Goal: Task Accomplishment & Management: Use online tool/utility

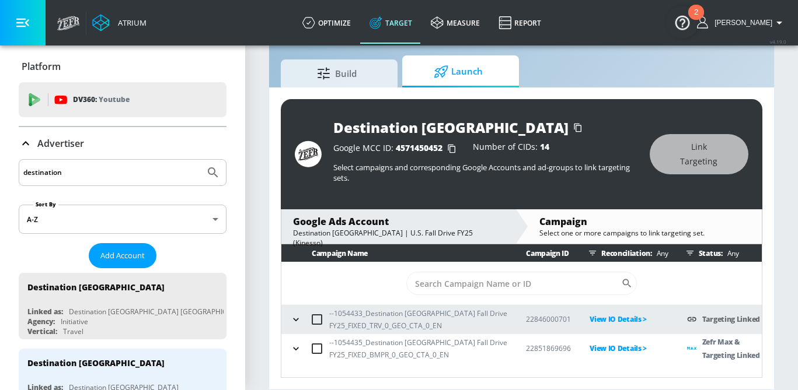
scroll to position [35, 0]
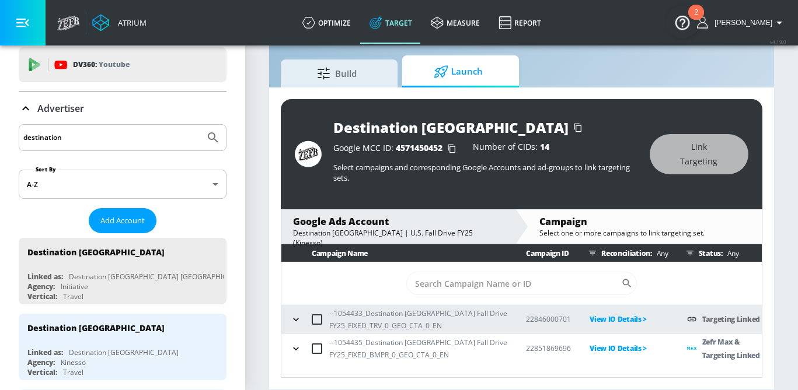
drag, startPoint x: 69, startPoint y: 137, endPoint x: -23, endPoint y: 136, distance: 92.2
click at [0, 136] on html "Atrium optimize Target measure Report optimize Target measure Report v 4.19.0 […" at bounding box center [399, 182] width 798 height 418
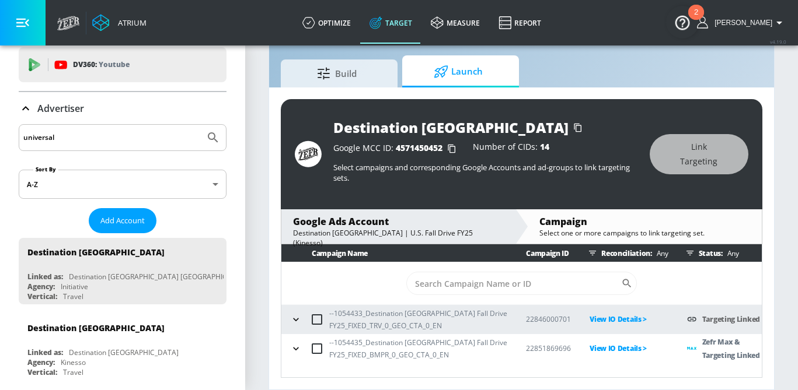
type input "universal"
click at [200, 125] on button "Submit Search" at bounding box center [213, 138] width 26 height 26
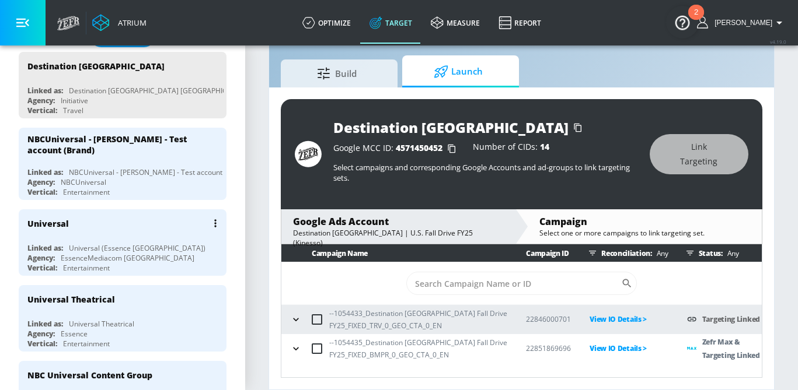
scroll to position [222, 0]
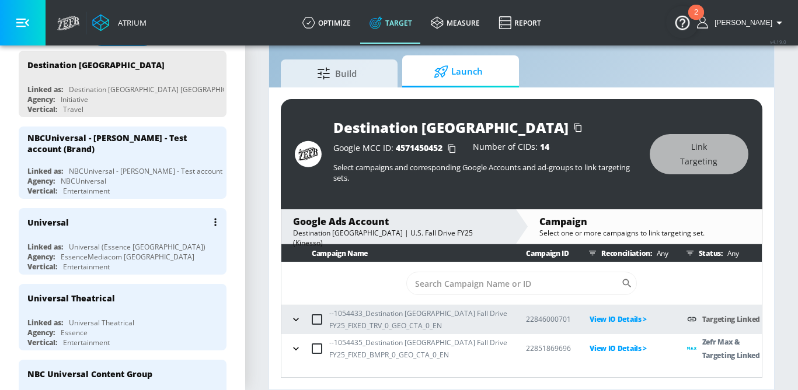
click at [147, 252] on div "EssenceMediacom [GEOGRAPHIC_DATA]" at bounding box center [128, 257] width 134 height 10
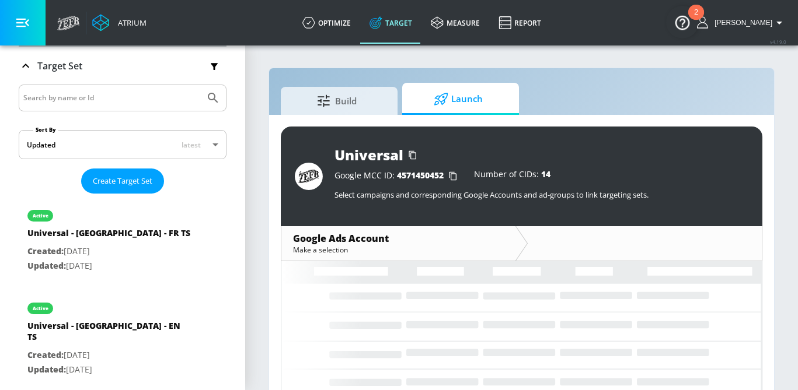
scroll to position [222, 0]
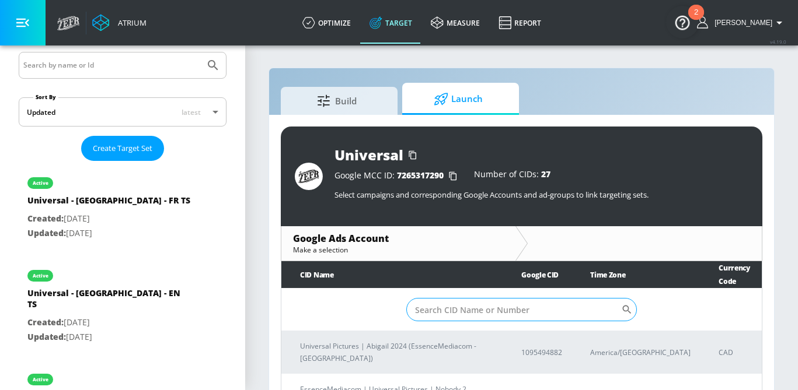
click at [453, 316] on input "Sort By" at bounding box center [513, 309] width 215 height 23
paste input "3687592429"
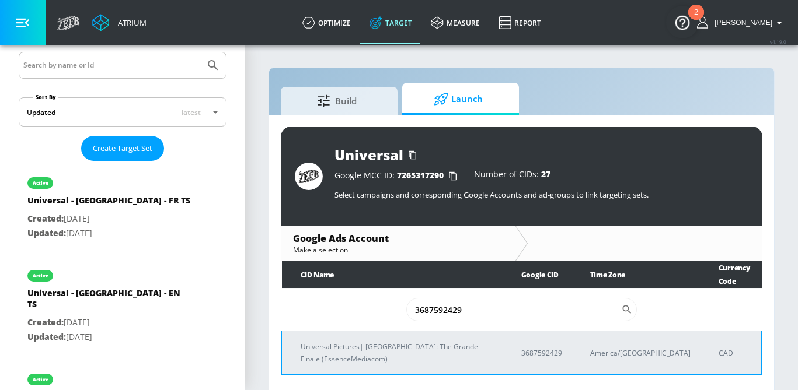
scroll to position [17, 0]
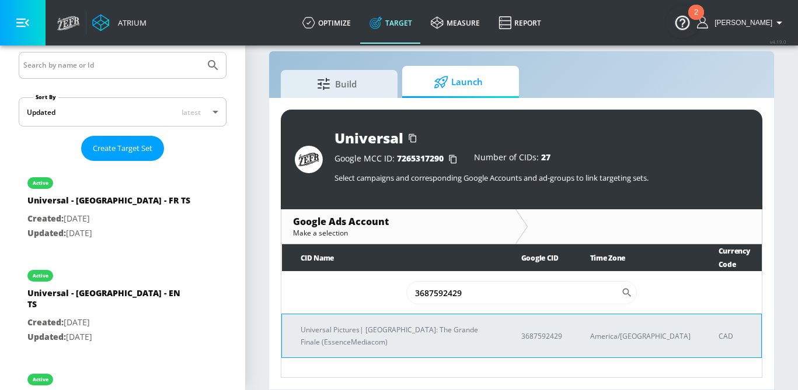
type input "3687592429"
click at [383, 328] on p "Universal Pictures| [GEOGRAPHIC_DATA]: The Grande Finale (EssenceMediacom)" at bounding box center [396, 336] width 193 height 25
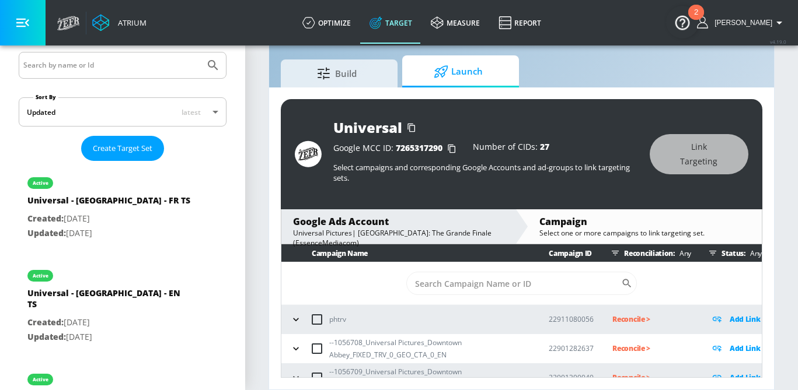
scroll to position [15, 0]
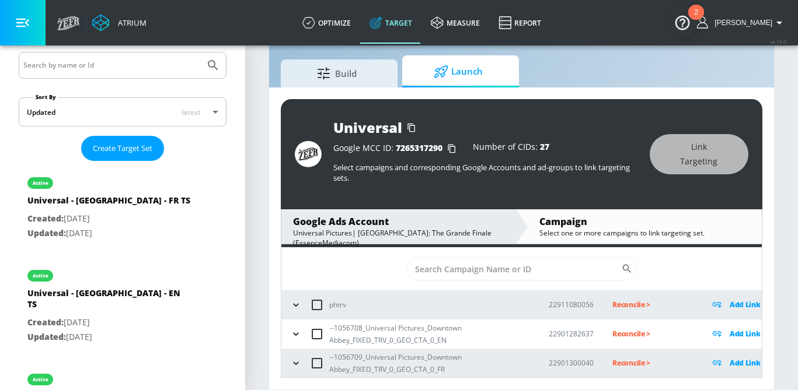
click at [297, 334] on icon "button" at bounding box center [295, 334] width 5 height 3
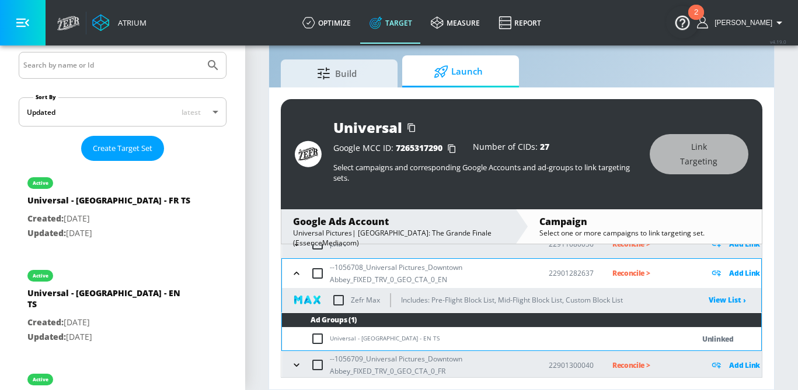
scroll to position [78, 0]
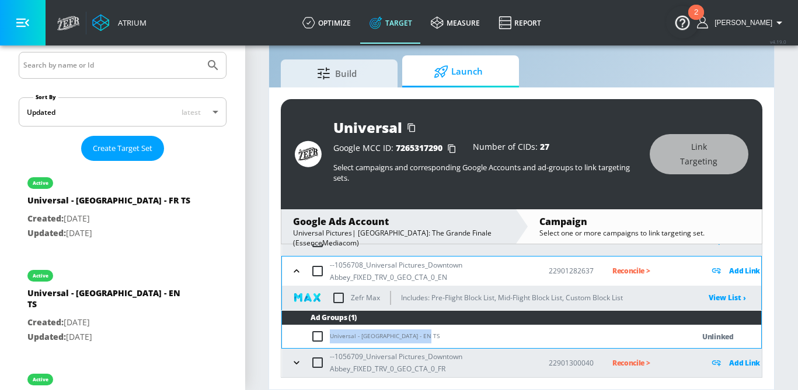
drag, startPoint x: 435, startPoint y: 335, endPoint x: 327, endPoint y: 338, distance: 108.0
click at [327, 338] on td "Universal - [GEOGRAPHIC_DATA] - EN TS" at bounding box center [476, 337] width 388 height 23
copy td "Universal - [GEOGRAPHIC_DATA] - EN TS"
click at [317, 338] on input "checkbox" at bounding box center [319, 337] width 19 height 14
checkbox input "true"
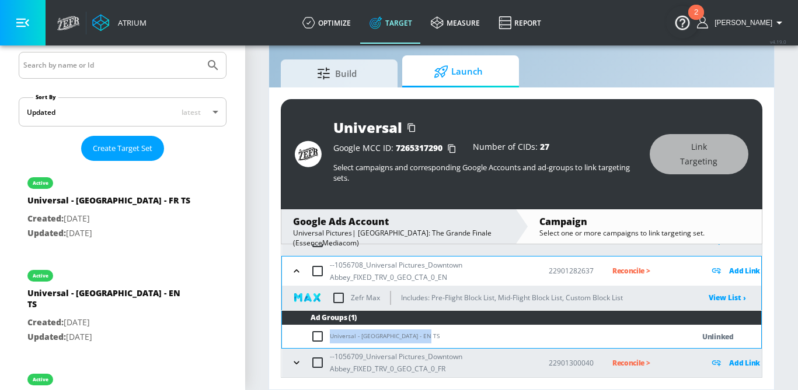
checkbox input "true"
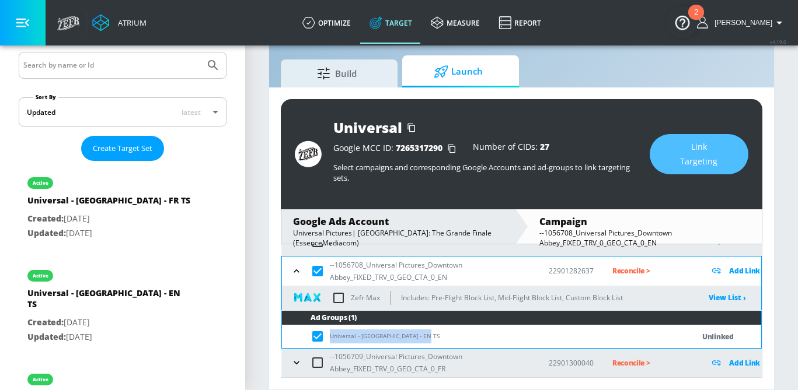
click at [695, 149] on span "Link Targeting" at bounding box center [699, 154] width 52 height 29
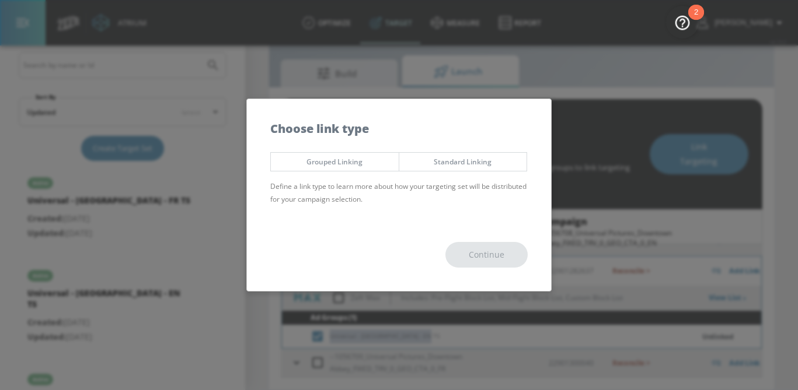
click at [467, 165] on span "Standard Linking" at bounding box center [463, 162] width 110 height 12
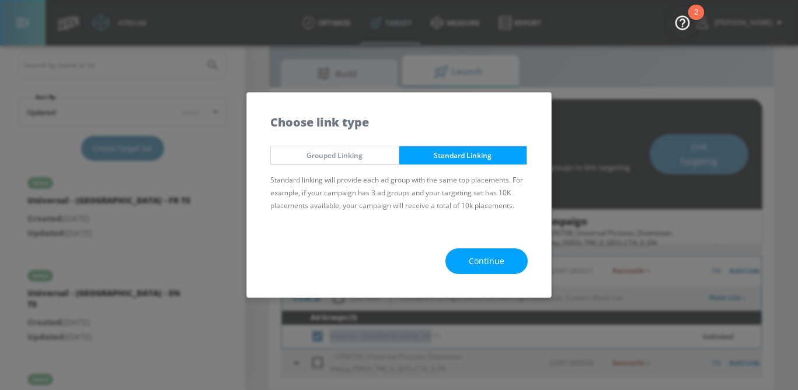
click at [485, 265] on span "Continue" at bounding box center [486, 261] width 36 height 15
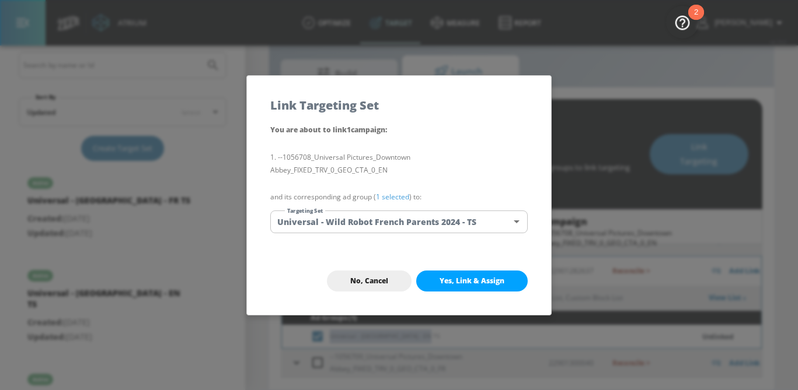
click at [444, 227] on body "Atrium optimize Target measure Report optimize Target measure Report v 4.19.0 […" at bounding box center [399, 182] width 798 height 418
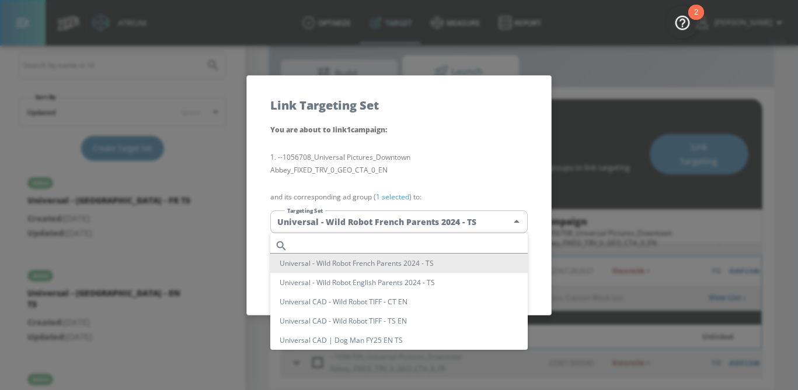
click at [370, 242] on input "text" at bounding box center [409, 246] width 235 height 16
paste input "Universal - [GEOGRAPHIC_DATA] - EN TS"
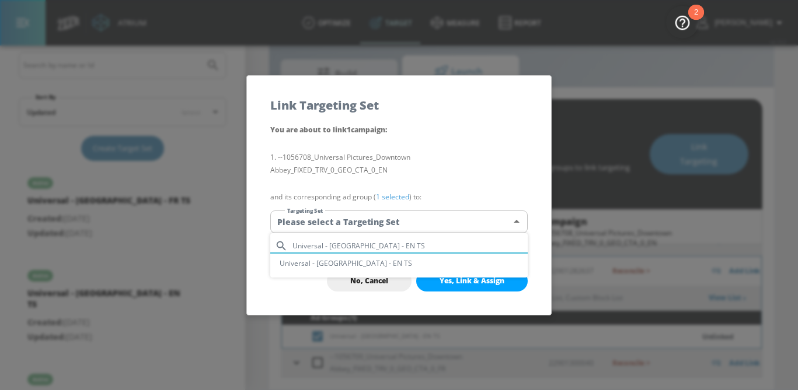
type input "Universal - [GEOGRAPHIC_DATA] - EN TS"
click at [376, 264] on li "Universal - [GEOGRAPHIC_DATA] - EN TS" at bounding box center [398, 263] width 257 height 19
type input "94c67d94-0f2b-4e10-a017-78d03968d7d2"
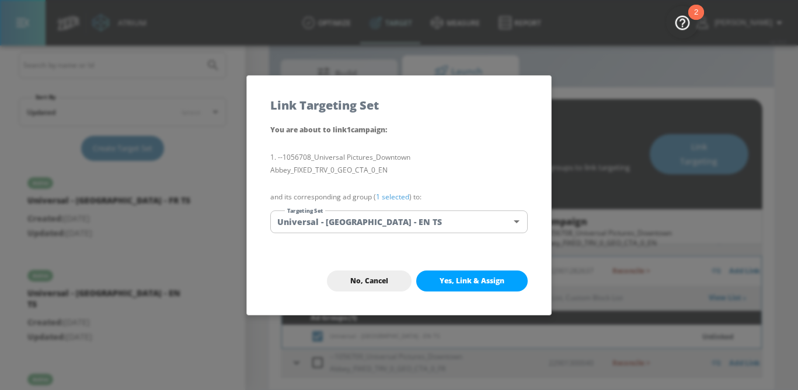
click at [393, 200] on link "1 selected" at bounding box center [392, 197] width 33 height 10
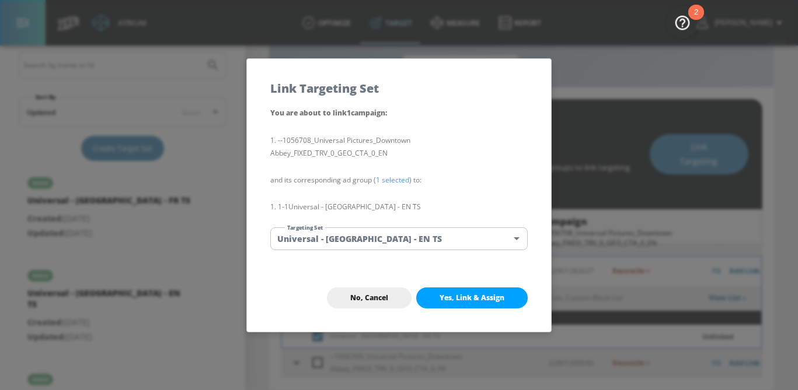
click at [392, 198] on p "1-1 Universal - [GEOGRAPHIC_DATA] - EN TS" at bounding box center [398, 207] width 257 height 27
click at [464, 292] on button "Yes, Link & Assign" at bounding box center [471, 298] width 111 height 21
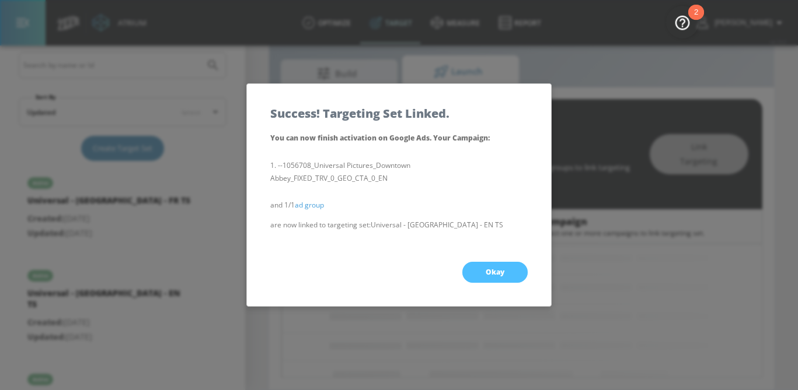
click at [503, 269] on span "Okay" at bounding box center [494, 272] width 19 height 9
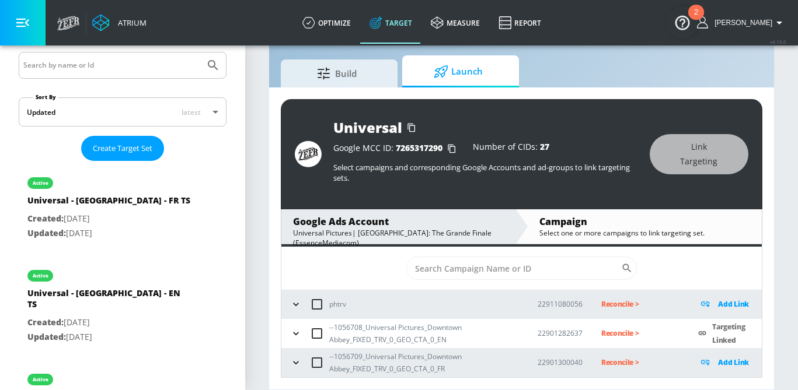
scroll to position [15, 0]
click at [285, 361] on td "--1056709_Universal Pictures_Downtown Abbey_FIXED_TRV_0_GEO_CTA_0_FR" at bounding box center [399, 363] width 237 height 29
click at [293, 363] on icon "button" at bounding box center [296, 364] width 12 height 12
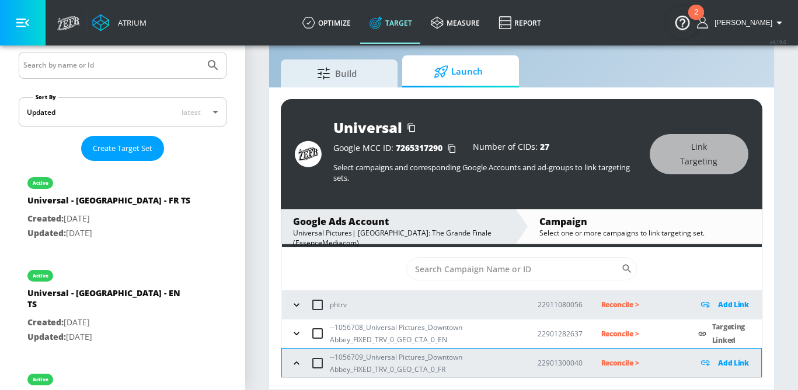
scroll to position [78, 0]
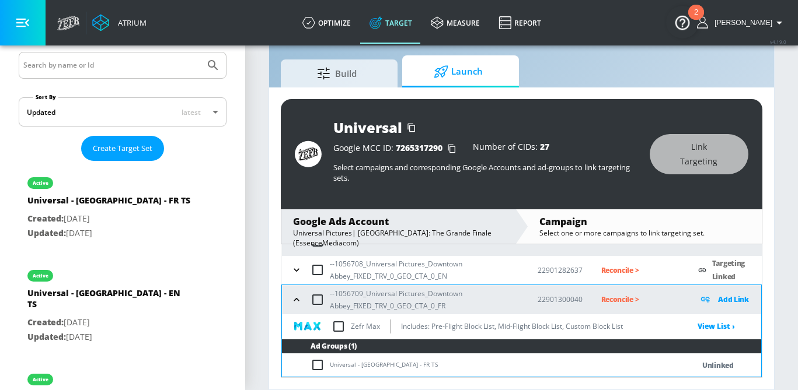
click at [316, 367] on input "checkbox" at bounding box center [319, 365] width 19 height 14
checkbox input "true"
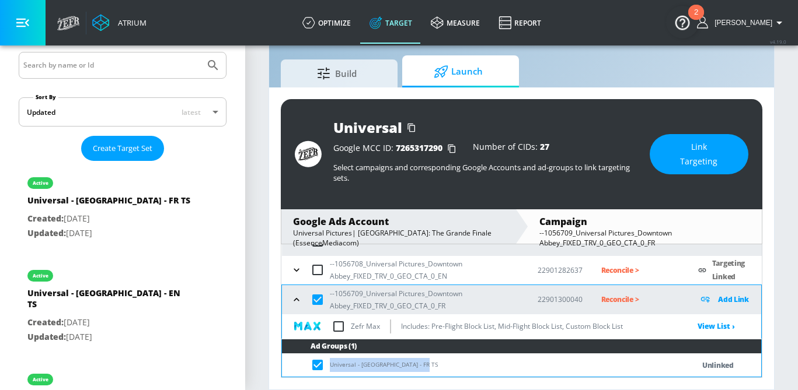
drag, startPoint x: 432, startPoint y: 364, endPoint x: 327, endPoint y: 365, distance: 104.4
click at [327, 365] on td "Universal - [GEOGRAPHIC_DATA] - FR TS" at bounding box center [476, 365] width 388 height 23
copy td "Universal - [GEOGRAPHIC_DATA] - FR TS"
click at [677, 149] on span "Link Targeting" at bounding box center [699, 154] width 52 height 29
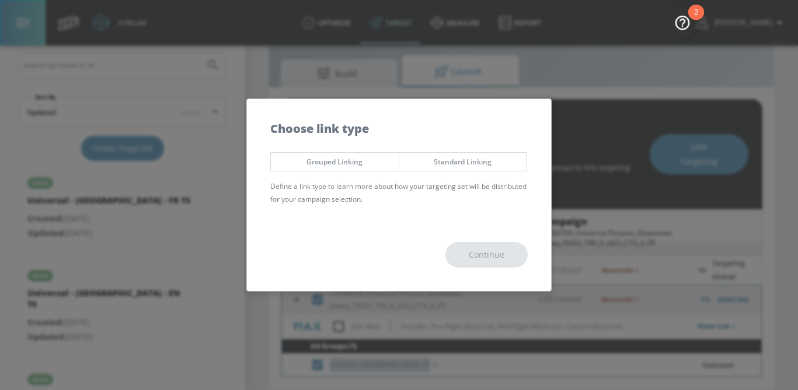
click at [447, 163] on span "Standard Linking" at bounding box center [463, 162] width 110 height 12
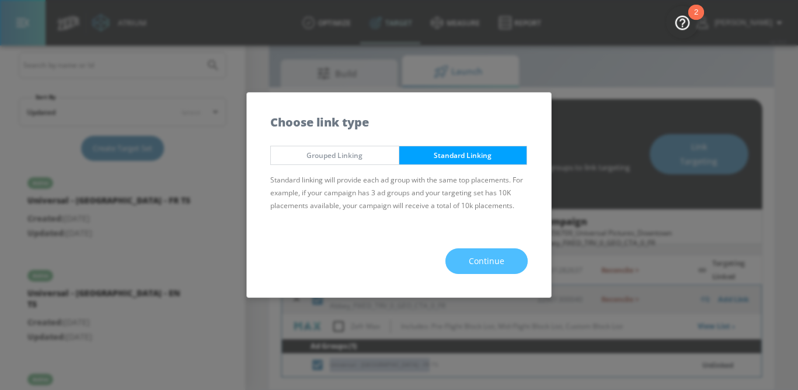
click at [487, 256] on span "Continue" at bounding box center [486, 261] width 36 height 15
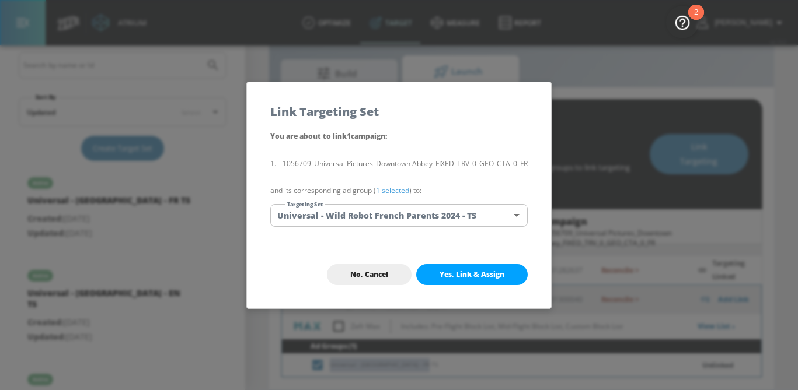
click at [443, 215] on body "Atrium optimize Target measure Report optimize Target measure Report v 4.19.0 […" at bounding box center [399, 182] width 798 height 418
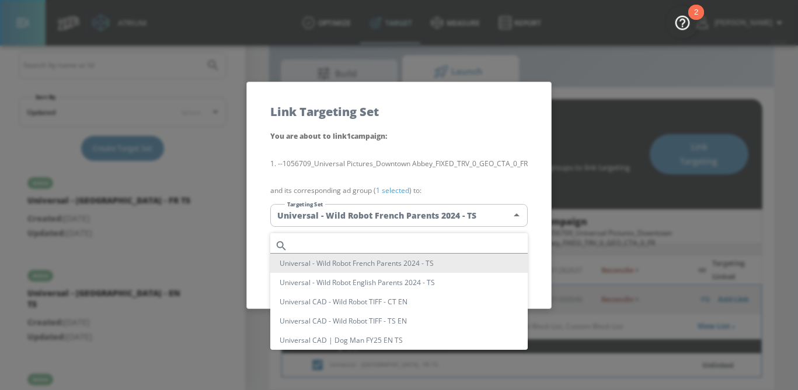
click at [457, 171] on div at bounding box center [399, 195] width 798 height 390
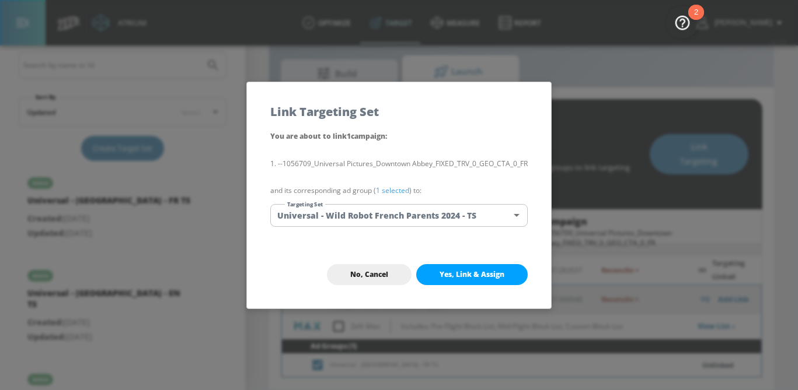
click at [434, 222] on body "Atrium optimize Target measure Report optimize Target measure Report v 4.19.0 […" at bounding box center [399, 182] width 798 height 418
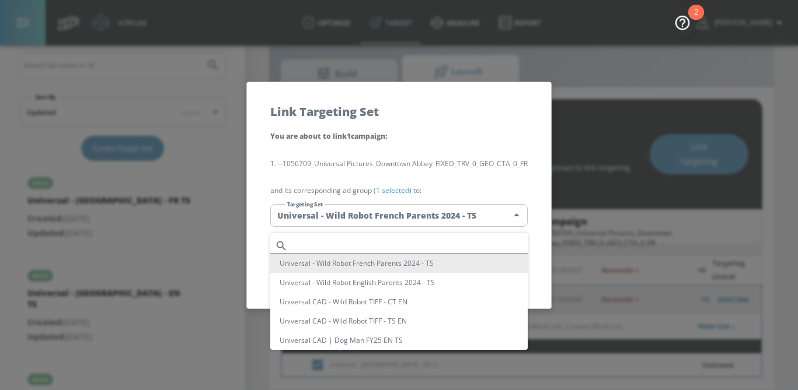
click at [408, 246] on input "text" at bounding box center [409, 246] width 235 height 16
paste input "Universal - [GEOGRAPHIC_DATA] - FR TS"
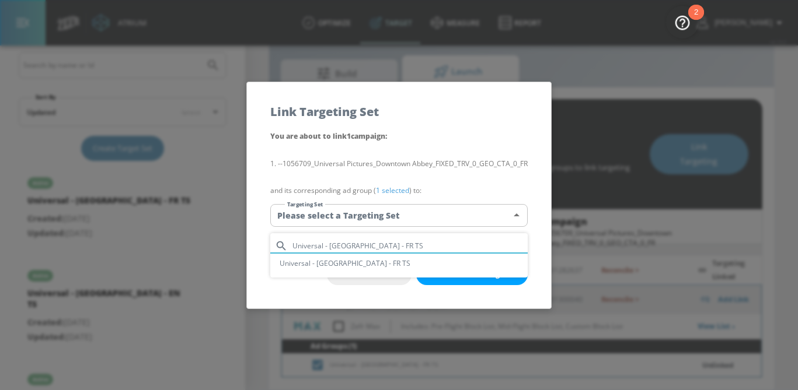
type input "Universal - [GEOGRAPHIC_DATA] - FR TS"
click at [382, 271] on li "Universal - [GEOGRAPHIC_DATA] - FR TS" at bounding box center [398, 263] width 257 height 19
type input "0ddb023e-3ba3-4dec-9518-2ba57650ce8d"
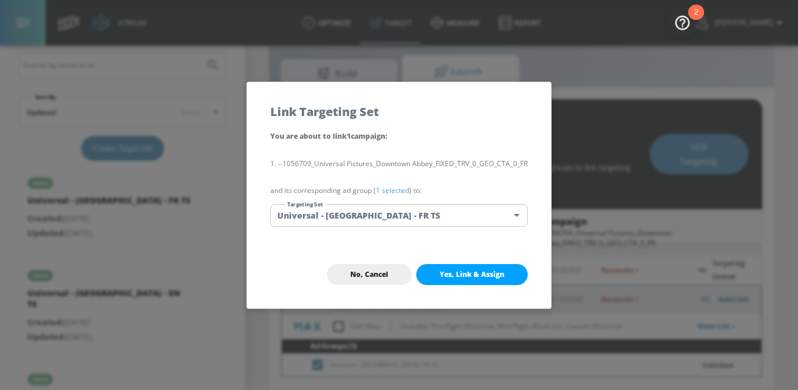
click at [400, 194] on link "1 selected" at bounding box center [392, 191] width 33 height 10
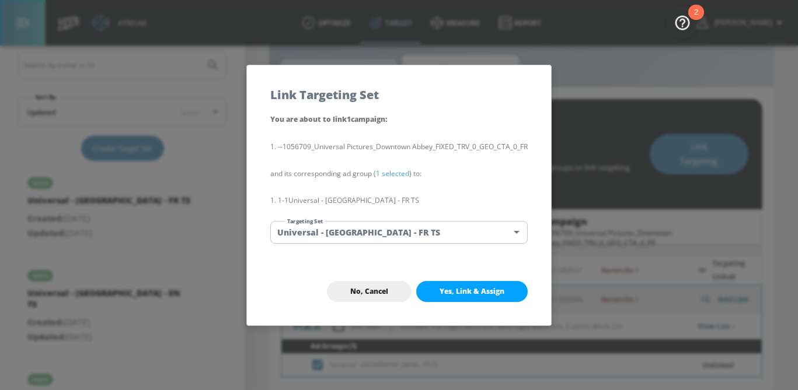
click at [470, 302] on button "Yes, Link & Assign" at bounding box center [471, 291] width 111 height 21
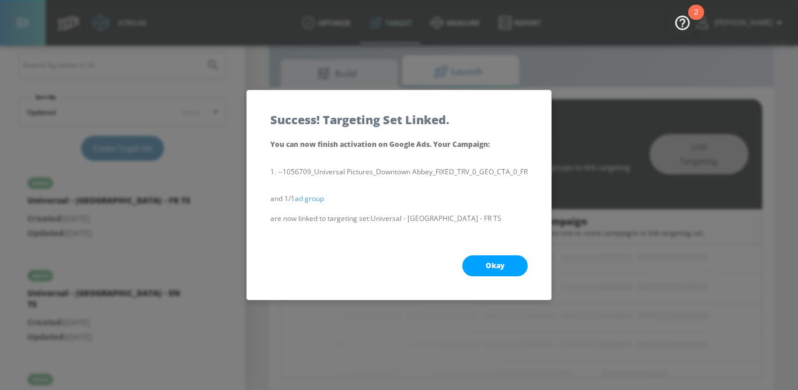
click at [491, 271] on span "Okay" at bounding box center [494, 265] width 19 height 9
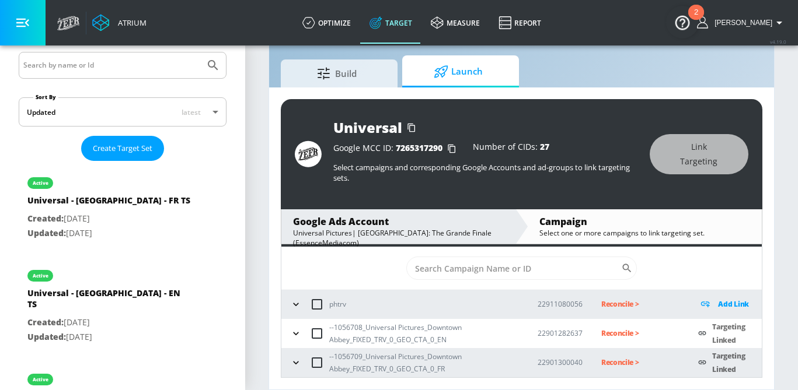
scroll to position [15, 0]
click at [620, 337] on p "Reconcile >" at bounding box center [640, 333] width 79 height 13
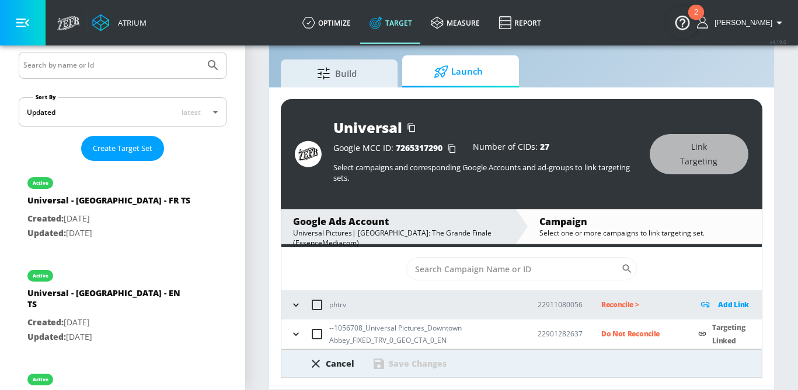
scroll to position [77, 0]
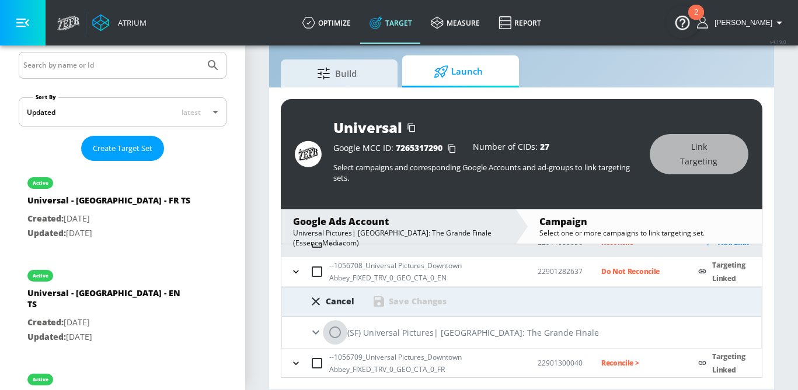
click at [339, 333] on input "radio" at bounding box center [335, 332] width 25 height 25
radio input "true"
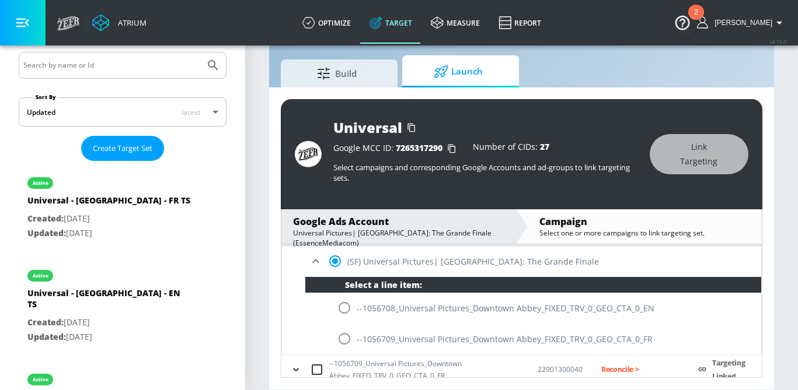
scroll to position [155, 0]
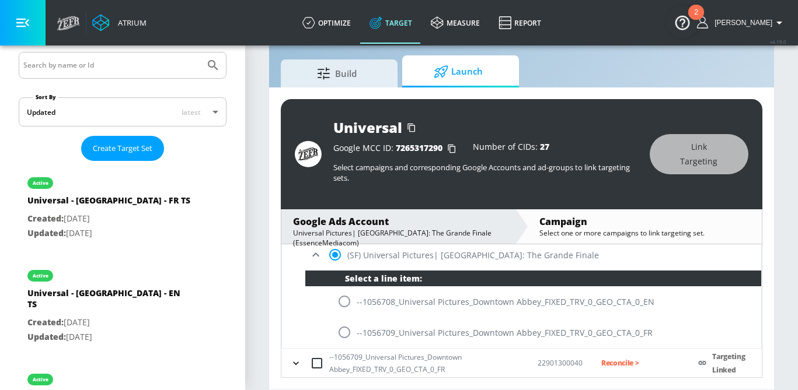
click at [348, 306] on input "radio" at bounding box center [344, 301] width 25 height 25
radio input "true"
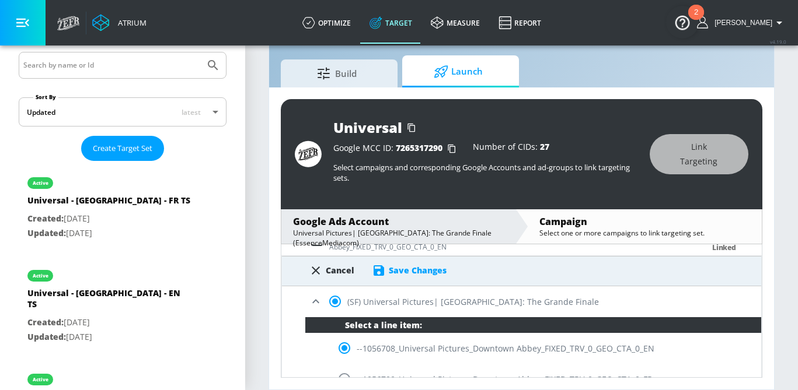
click at [418, 268] on div "Save Changes" at bounding box center [418, 270] width 58 height 11
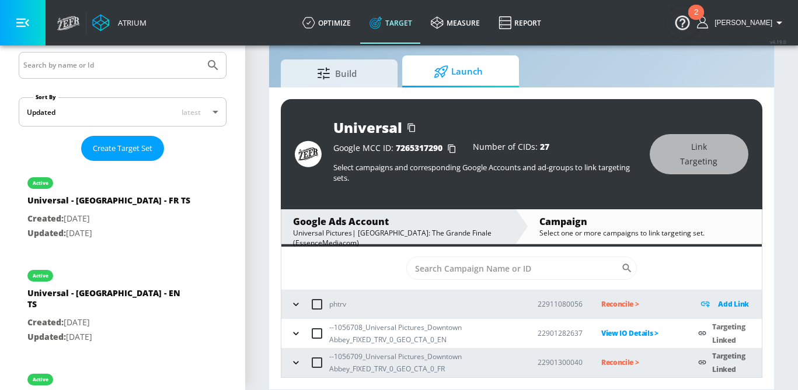
scroll to position [15, 0]
click at [612, 365] on p "Reconcile >" at bounding box center [640, 362] width 79 height 13
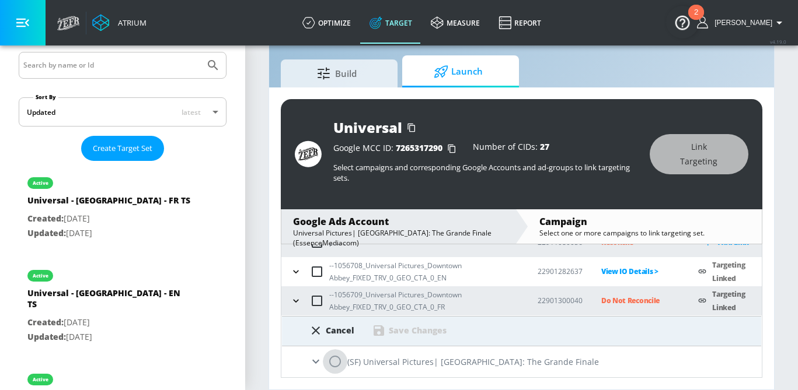
click at [337, 360] on input "radio" at bounding box center [335, 361] width 25 height 25
radio input "true"
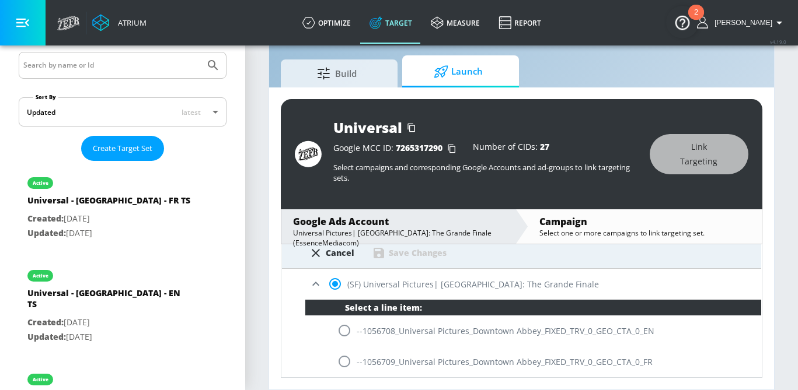
click at [340, 361] on input "radio" at bounding box center [344, 361] width 25 height 25
radio input "true"
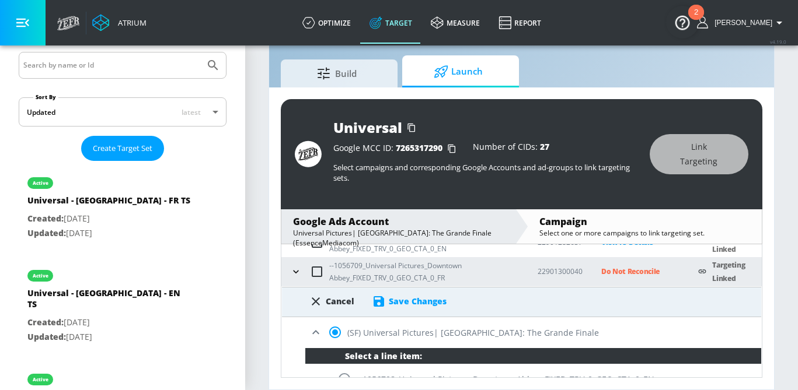
click at [412, 302] on div "Save Changes" at bounding box center [418, 301] width 58 height 11
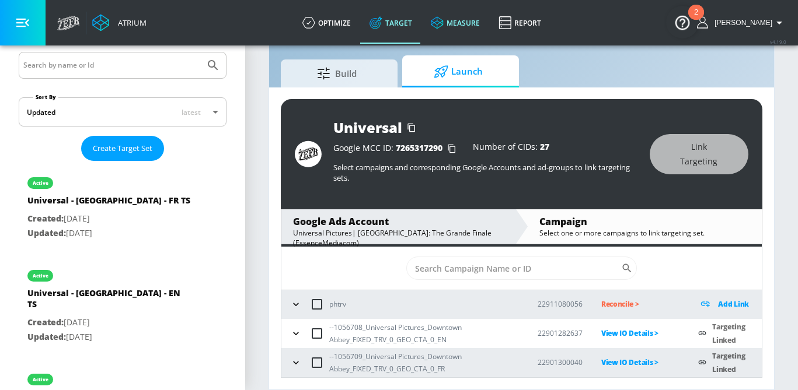
scroll to position [15, 0]
